Goal: Task Accomplishment & Management: Use online tool/utility

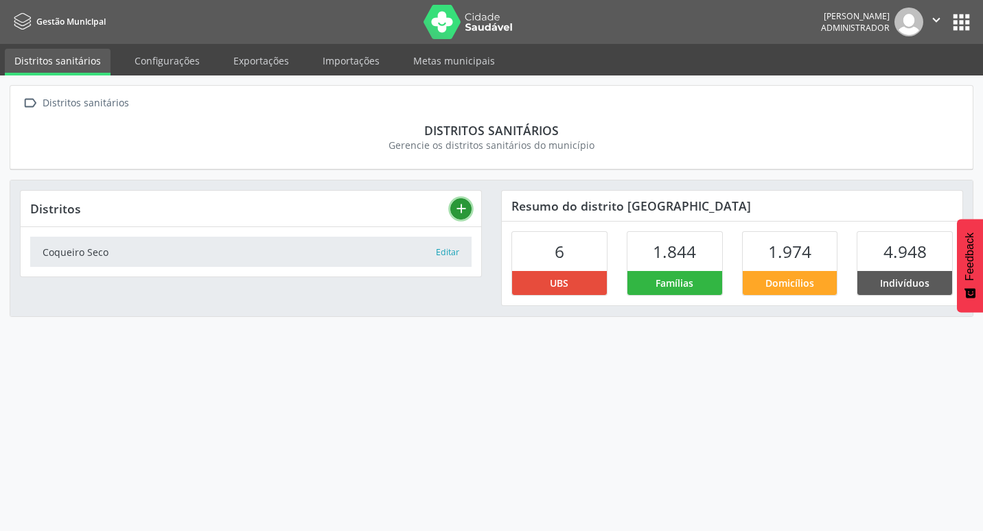
click at [468, 209] on icon "add" at bounding box center [461, 208] width 15 height 15
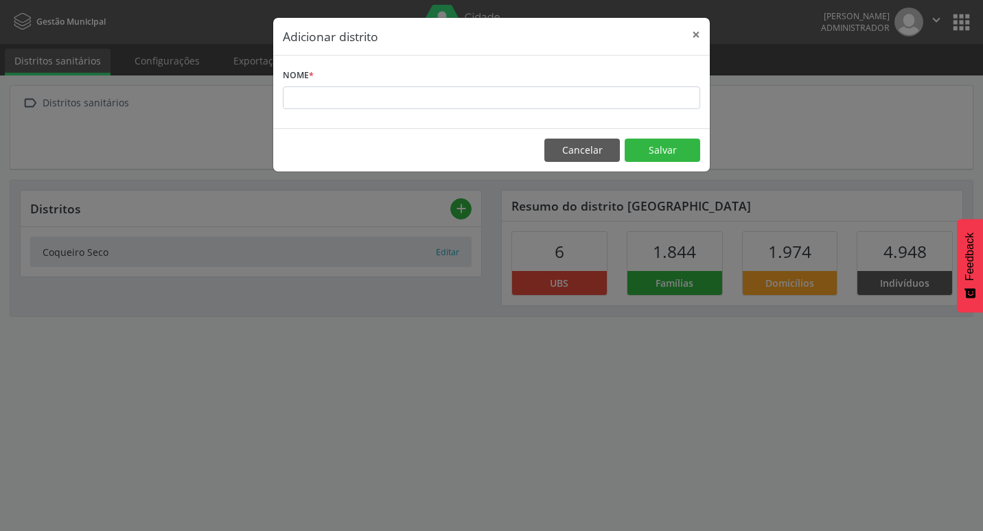
click at [771, 69] on div "Adicionar distrito × Nome * Cancelar Salvar" at bounding box center [491, 265] width 983 height 531
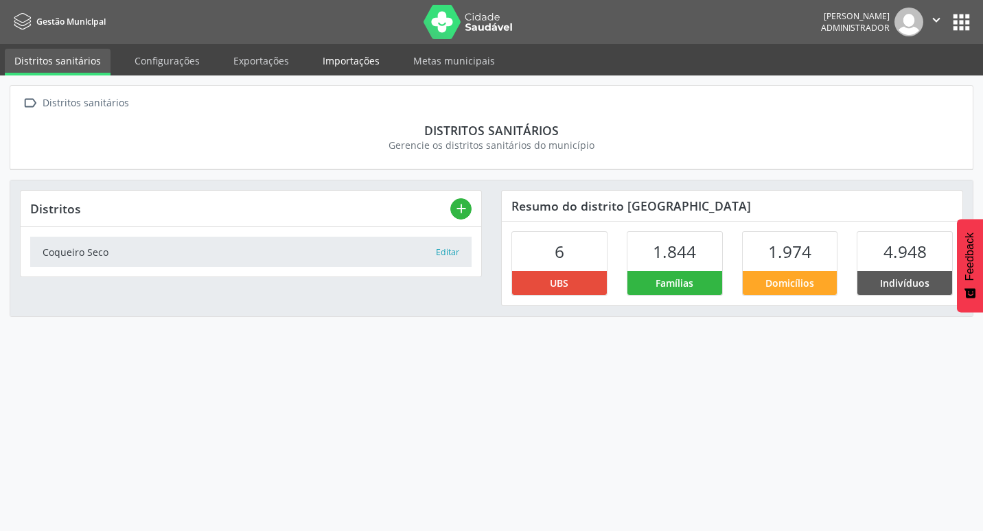
click at [369, 59] on link "Importações" at bounding box center [351, 61] width 76 height 24
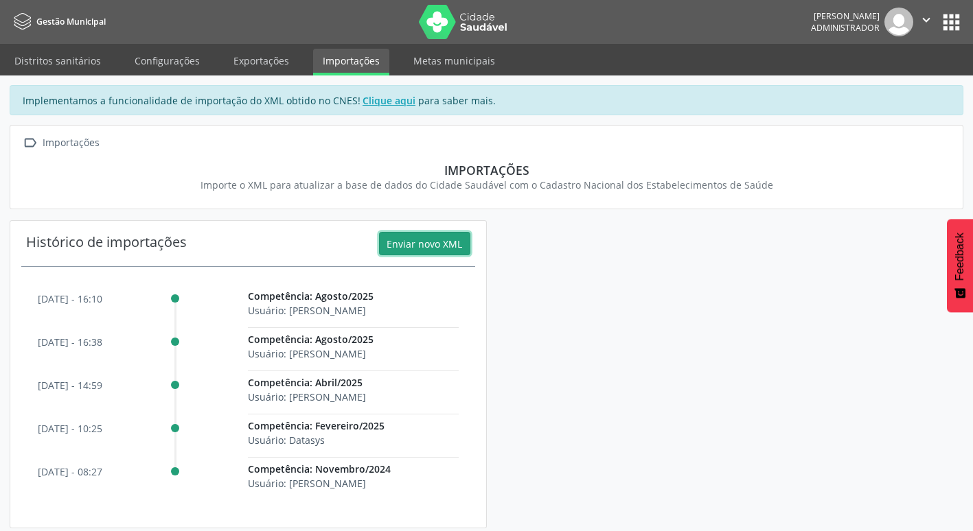
click at [439, 248] on button "Enviar novo XML" at bounding box center [424, 243] width 91 height 23
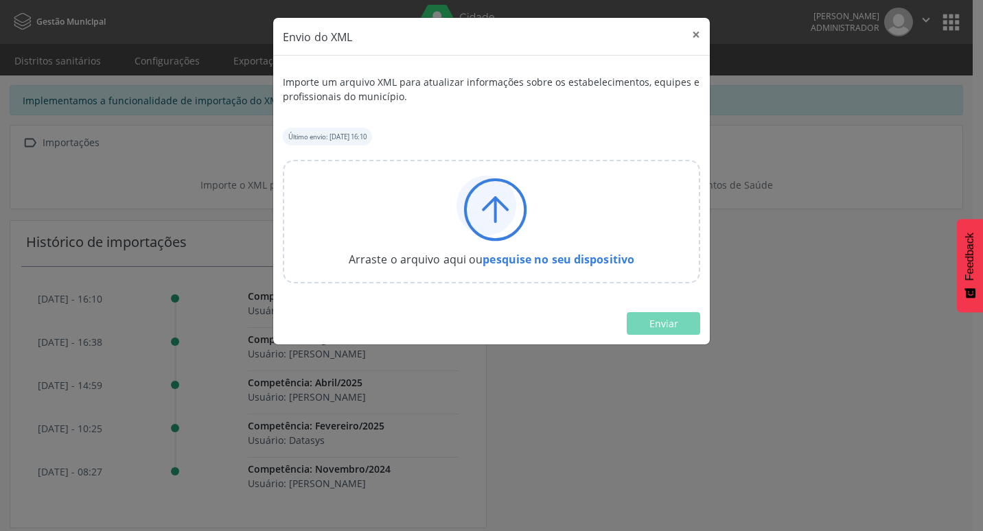
click at [486, 210] on icon at bounding box center [486, 206] width 60 height 60
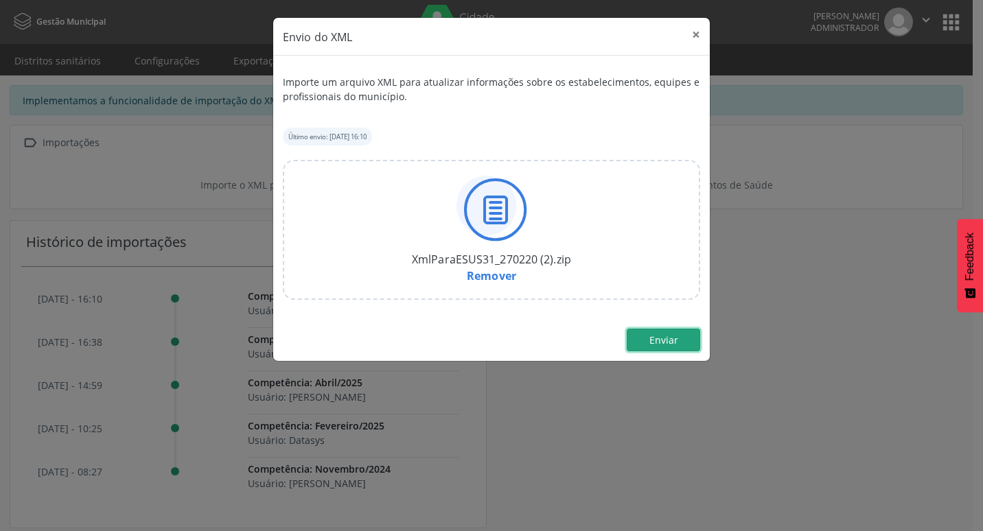
click at [647, 337] on button "Enviar" at bounding box center [663, 340] width 73 height 23
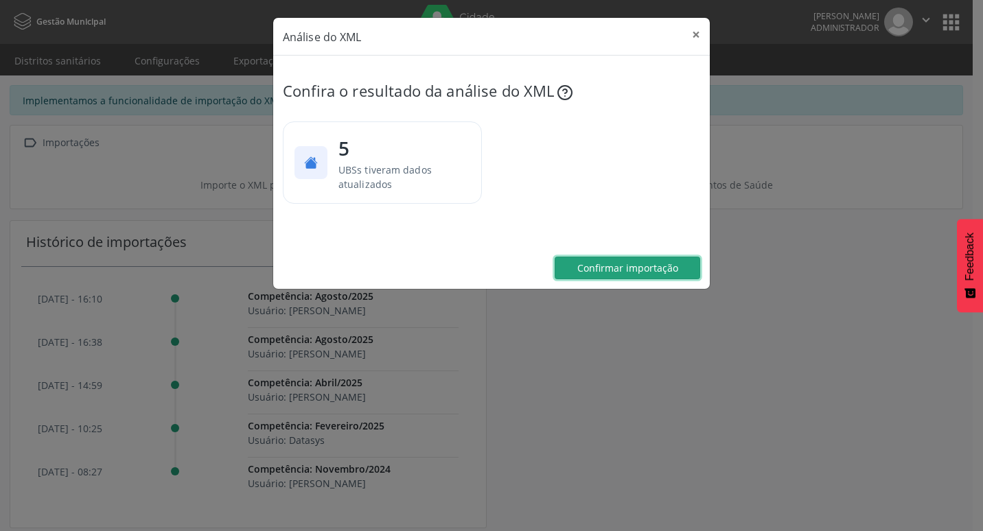
click at [651, 277] on button "Confirmar importação" at bounding box center [628, 268] width 146 height 23
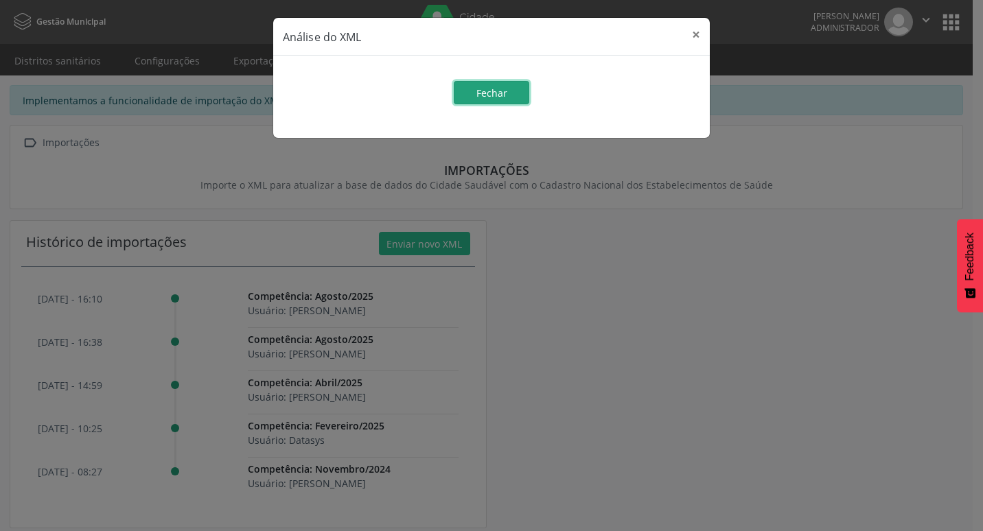
click at [489, 92] on span "Fechar" at bounding box center [491, 92] width 31 height 13
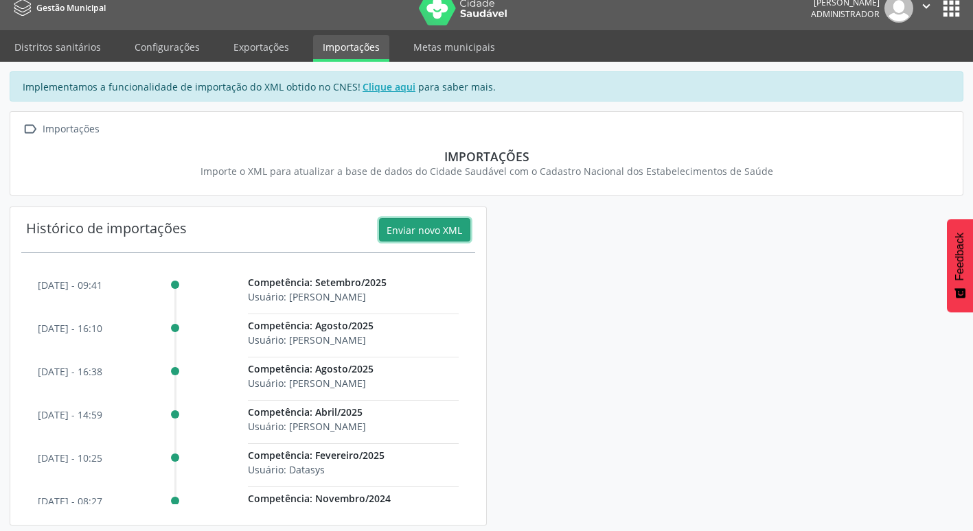
scroll to position [18, 0]
